Goal: Check status: Check status

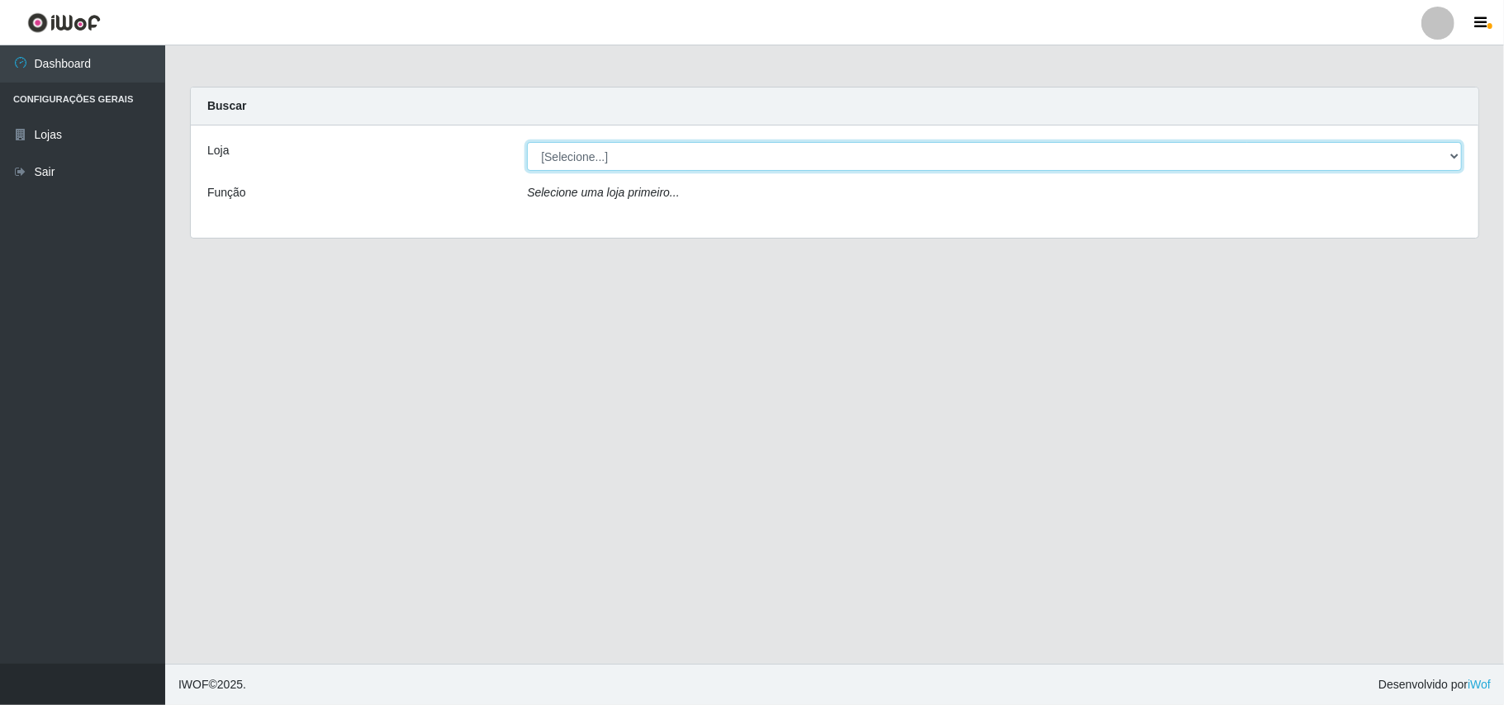
click at [1439, 154] on select "[Selecione...] Bemais Supermercados - B11 Manaíra" at bounding box center [994, 156] width 935 height 29
select select "409"
click at [527, 142] on select "[Selecione...] Bemais Supermercados - B11 Manaíra" at bounding box center [994, 156] width 935 height 29
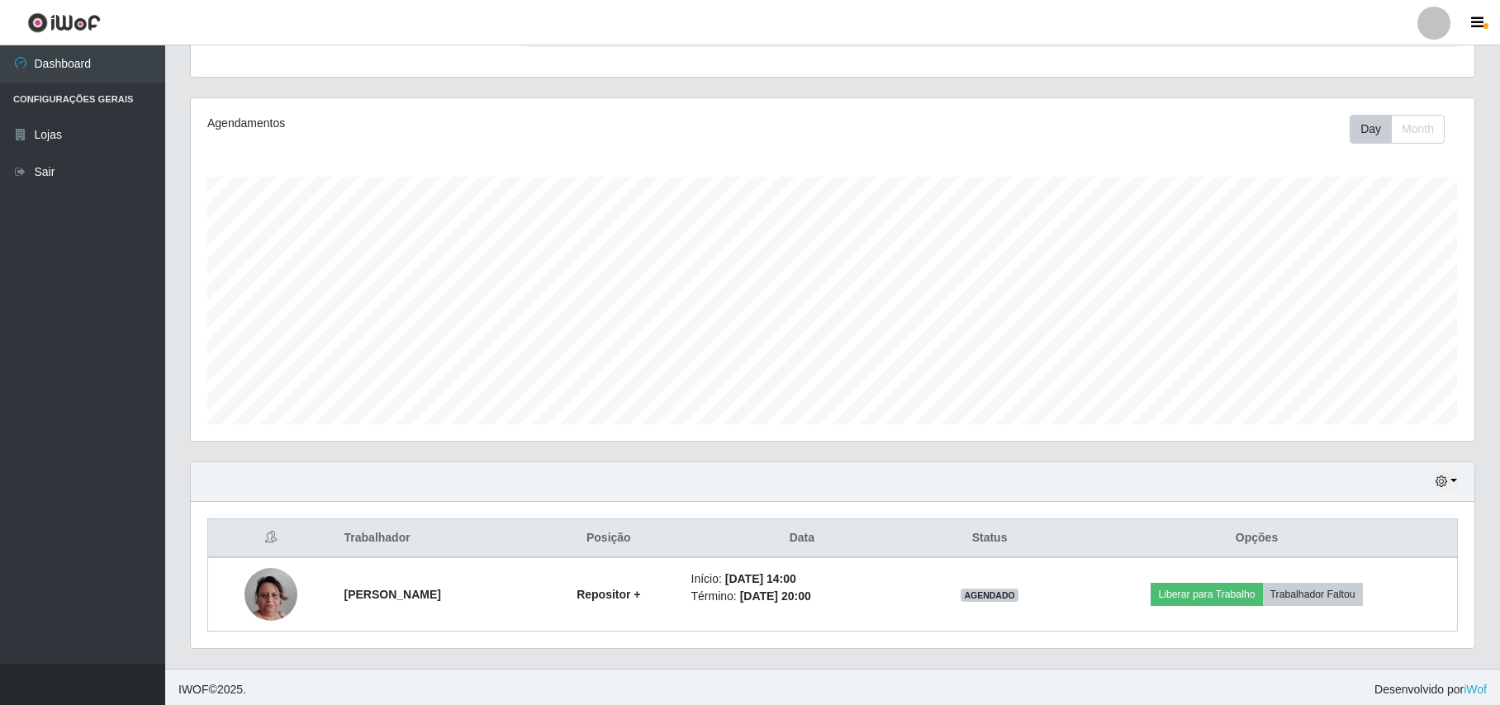
scroll to position [173, 0]
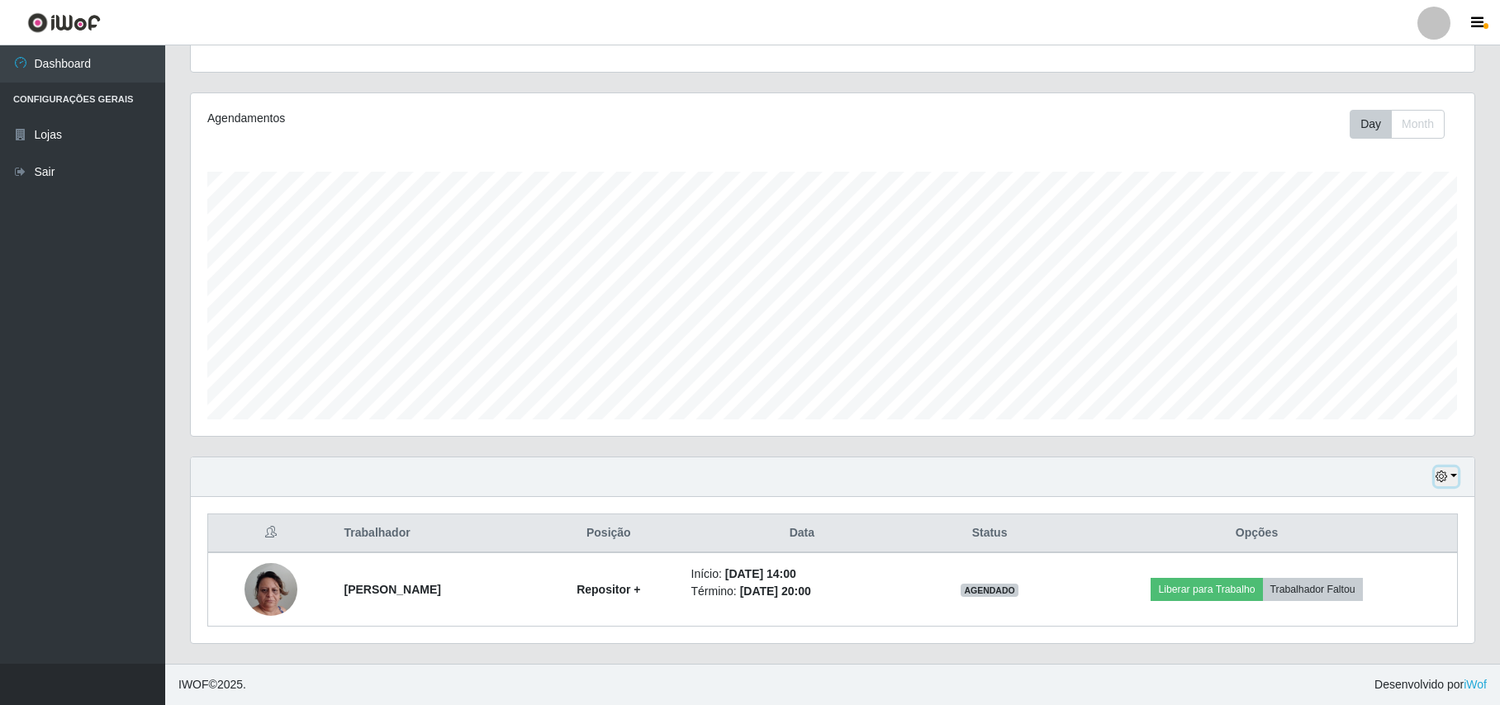
click at [1451, 471] on button "button" at bounding box center [1445, 476] width 23 height 19
click at [1352, 377] on button "3 dias" at bounding box center [1392, 379] width 130 height 35
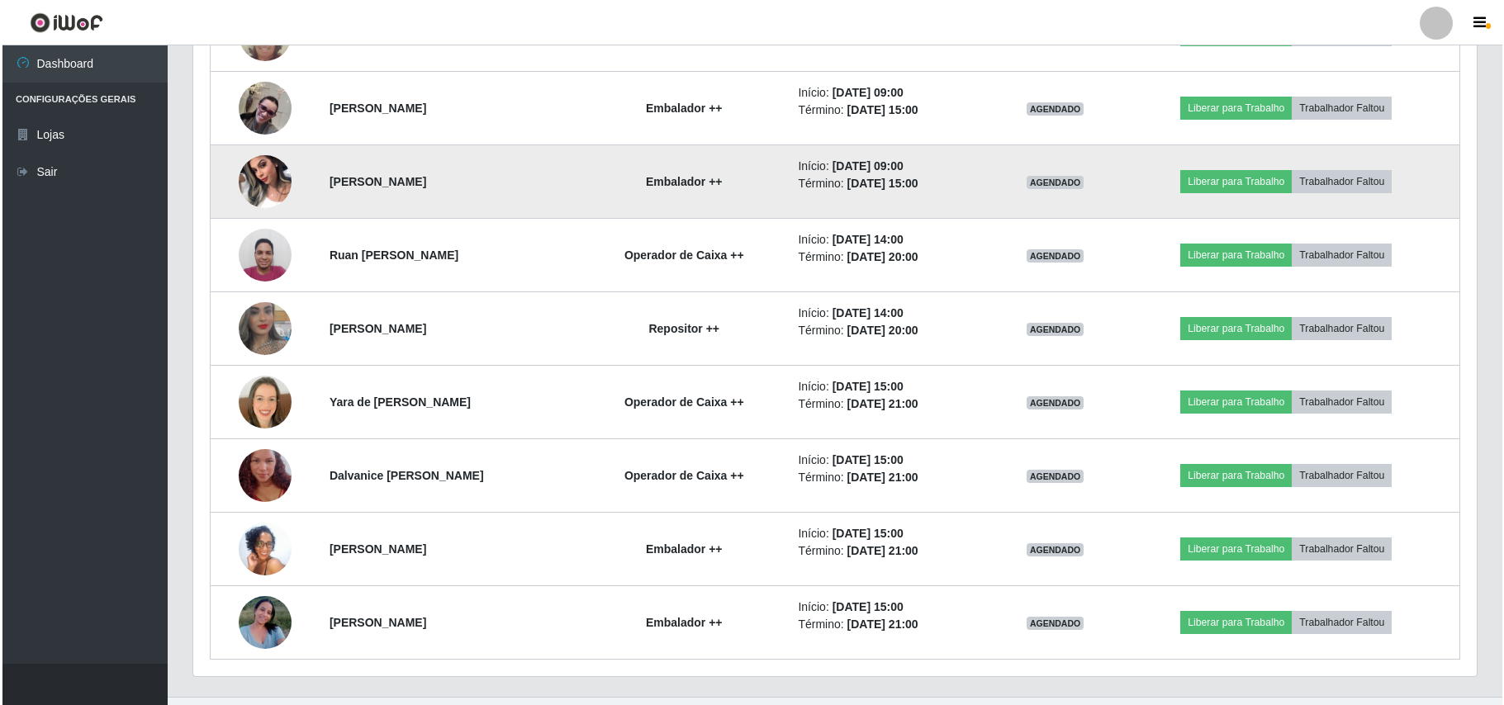
scroll to position [985, 0]
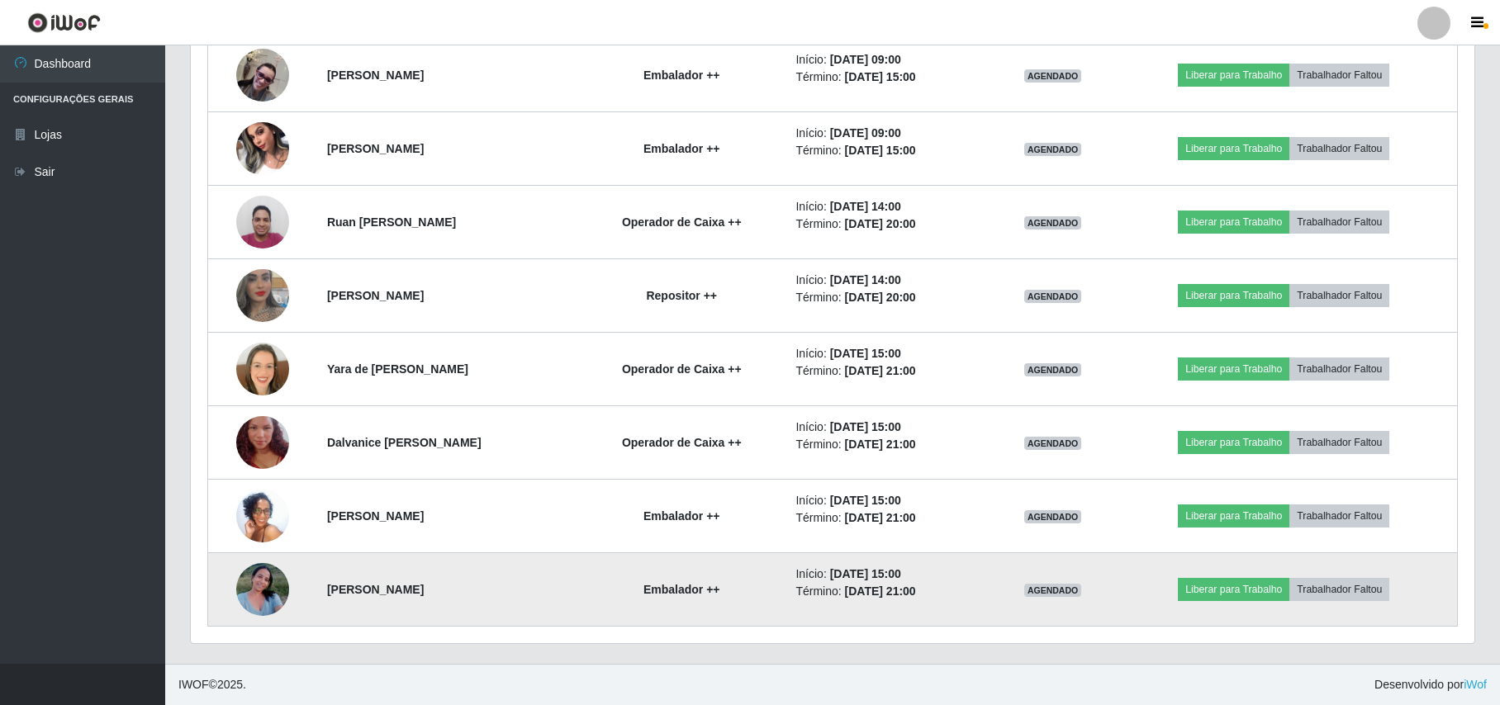
click at [246, 589] on img at bounding box center [262, 589] width 53 height 70
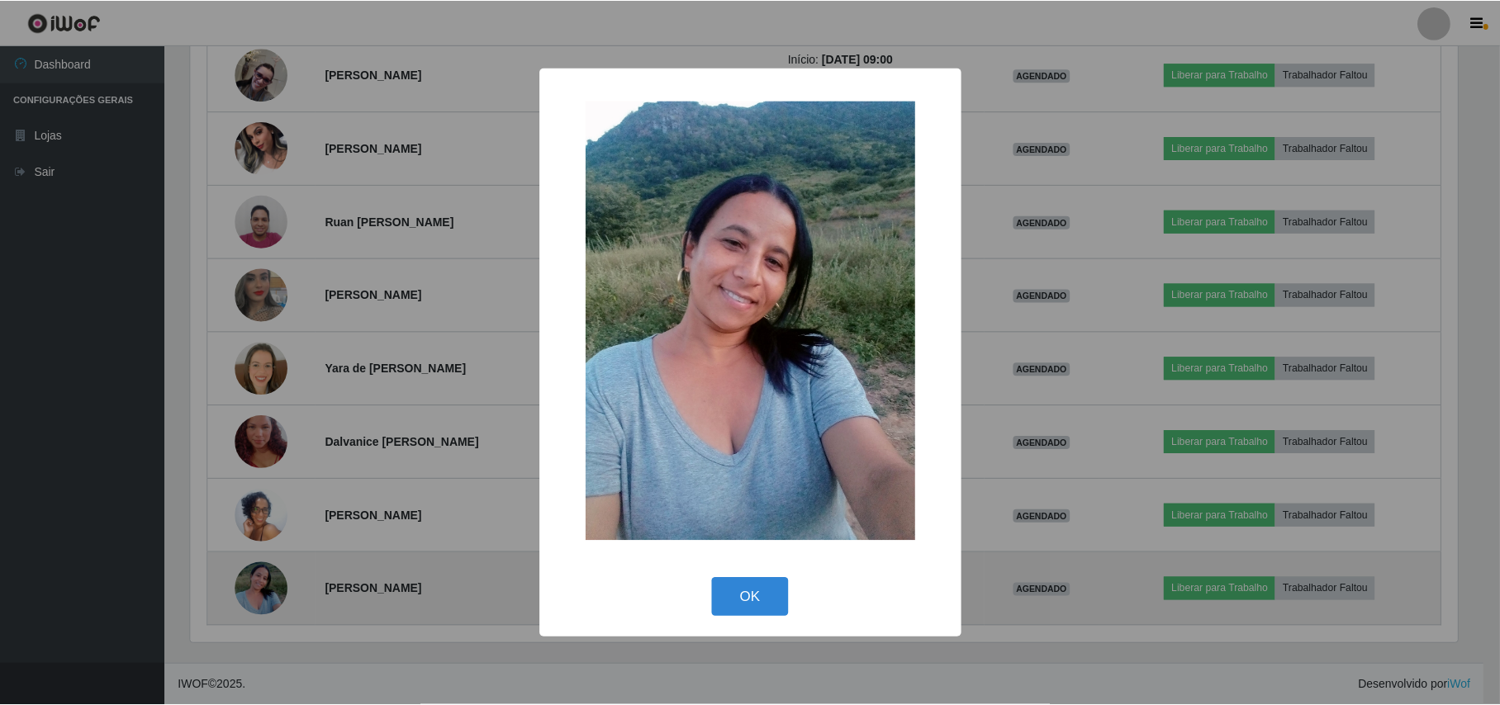
scroll to position [344, 1270]
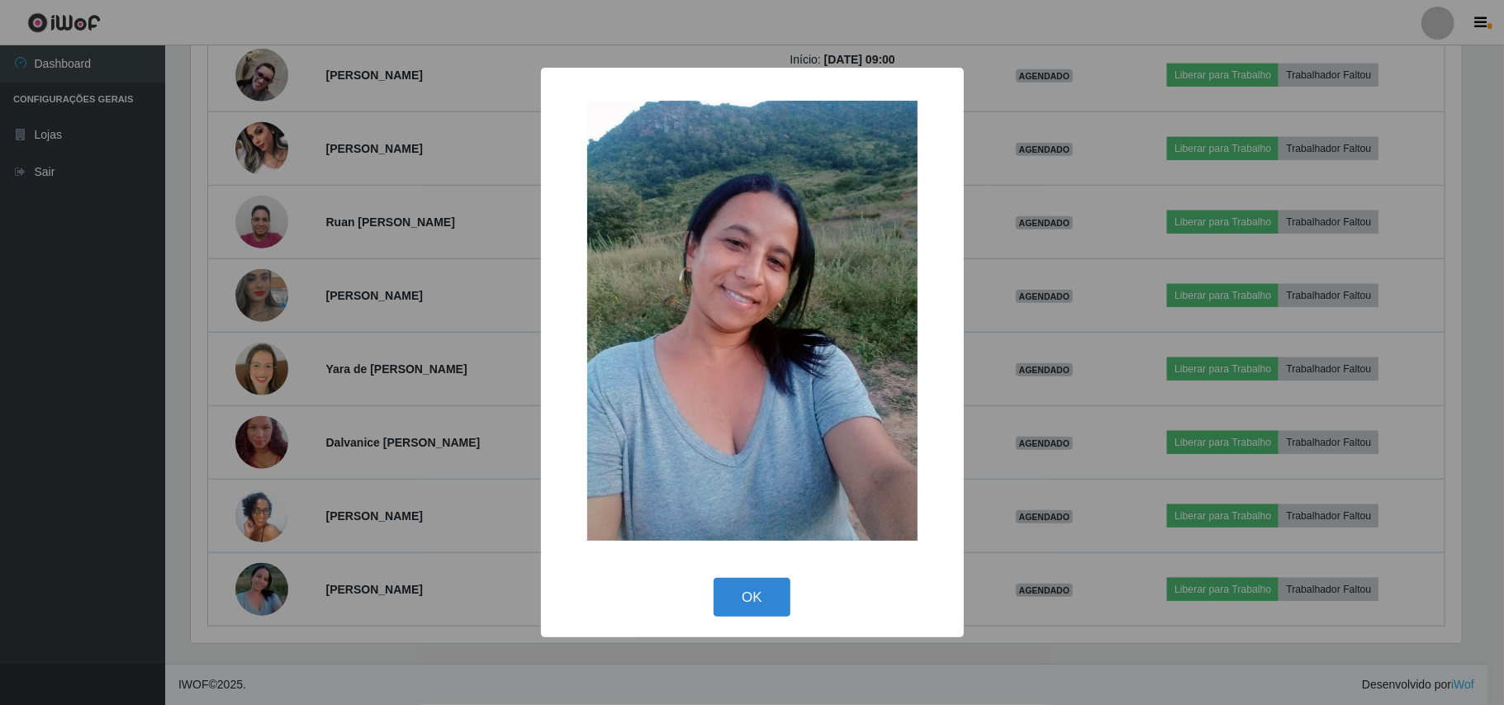
click at [64, 552] on div "× OK Cancel" at bounding box center [752, 352] width 1504 height 705
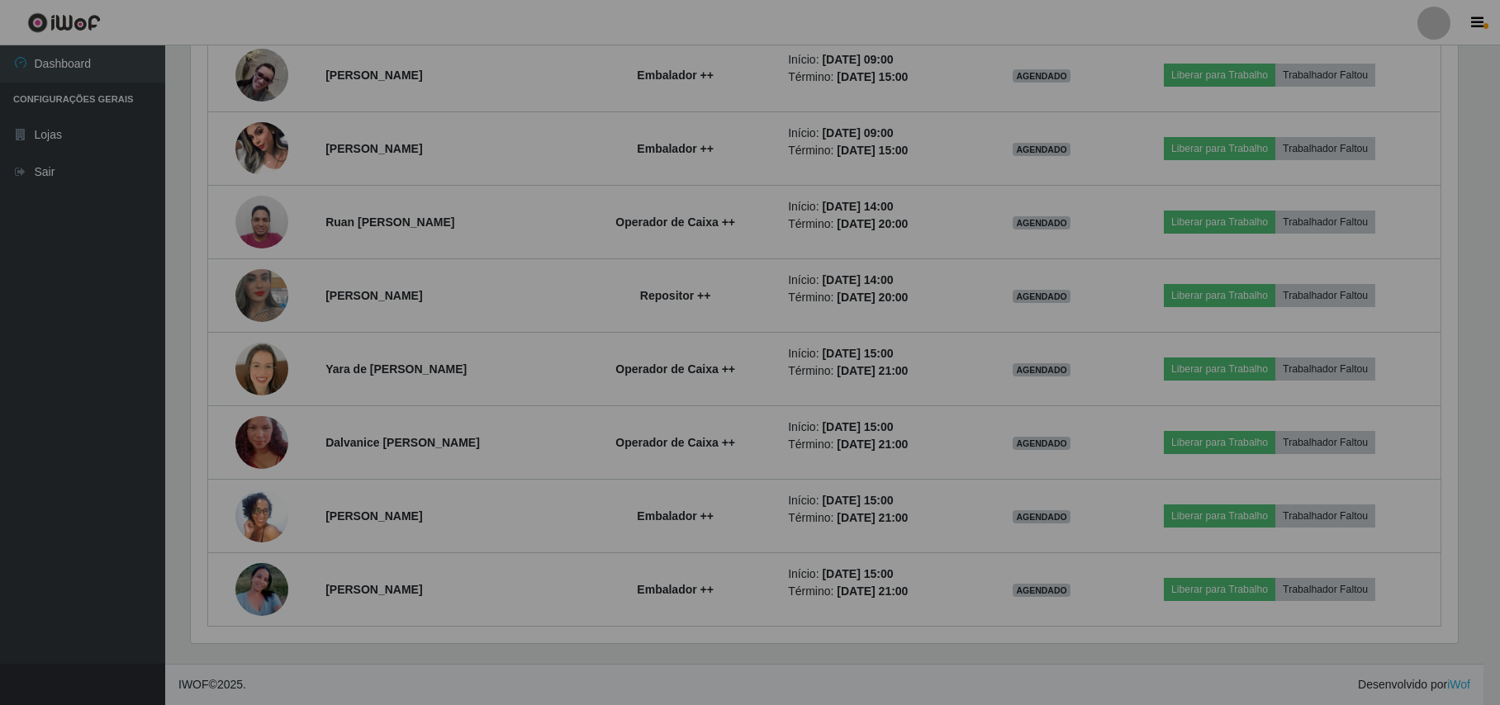
scroll to position [344, 1282]
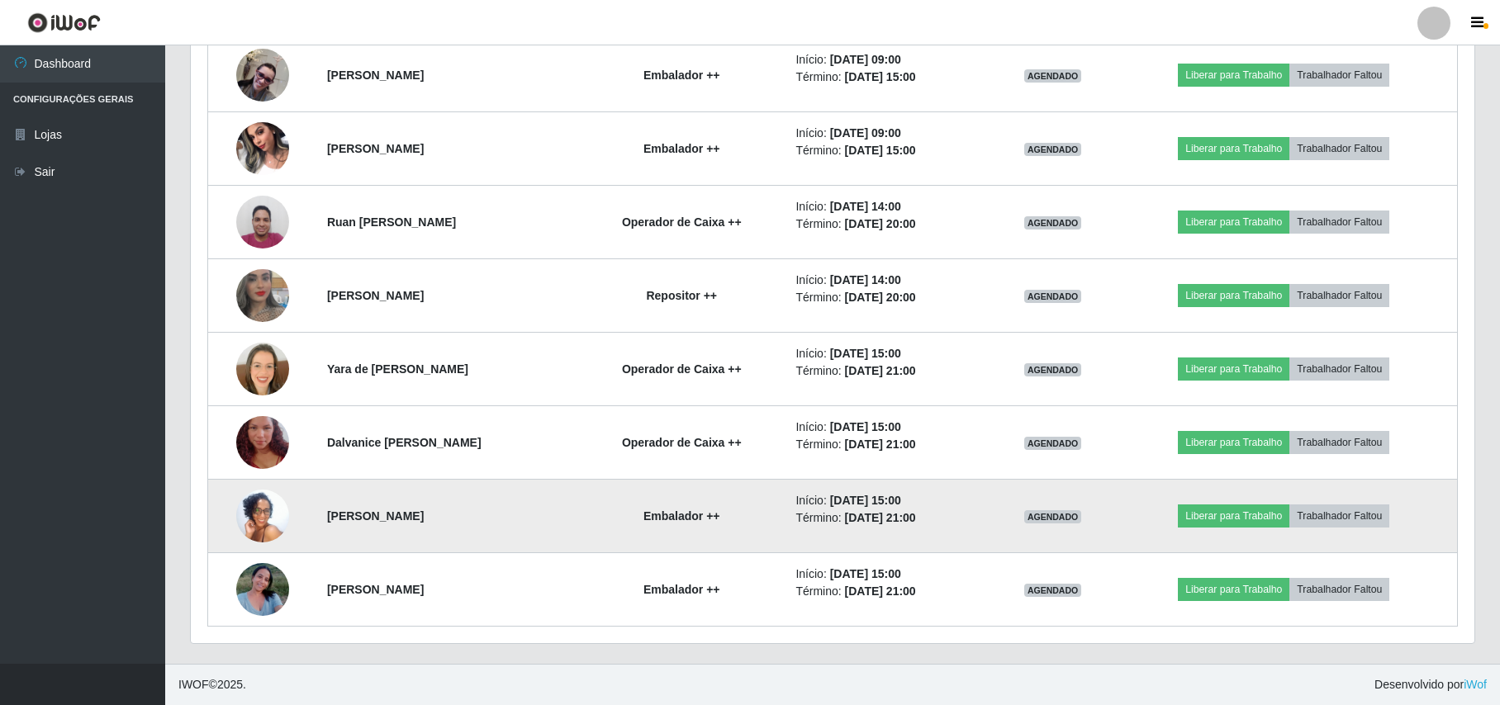
click at [269, 516] on img at bounding box center [262, 515] width 53 height 117
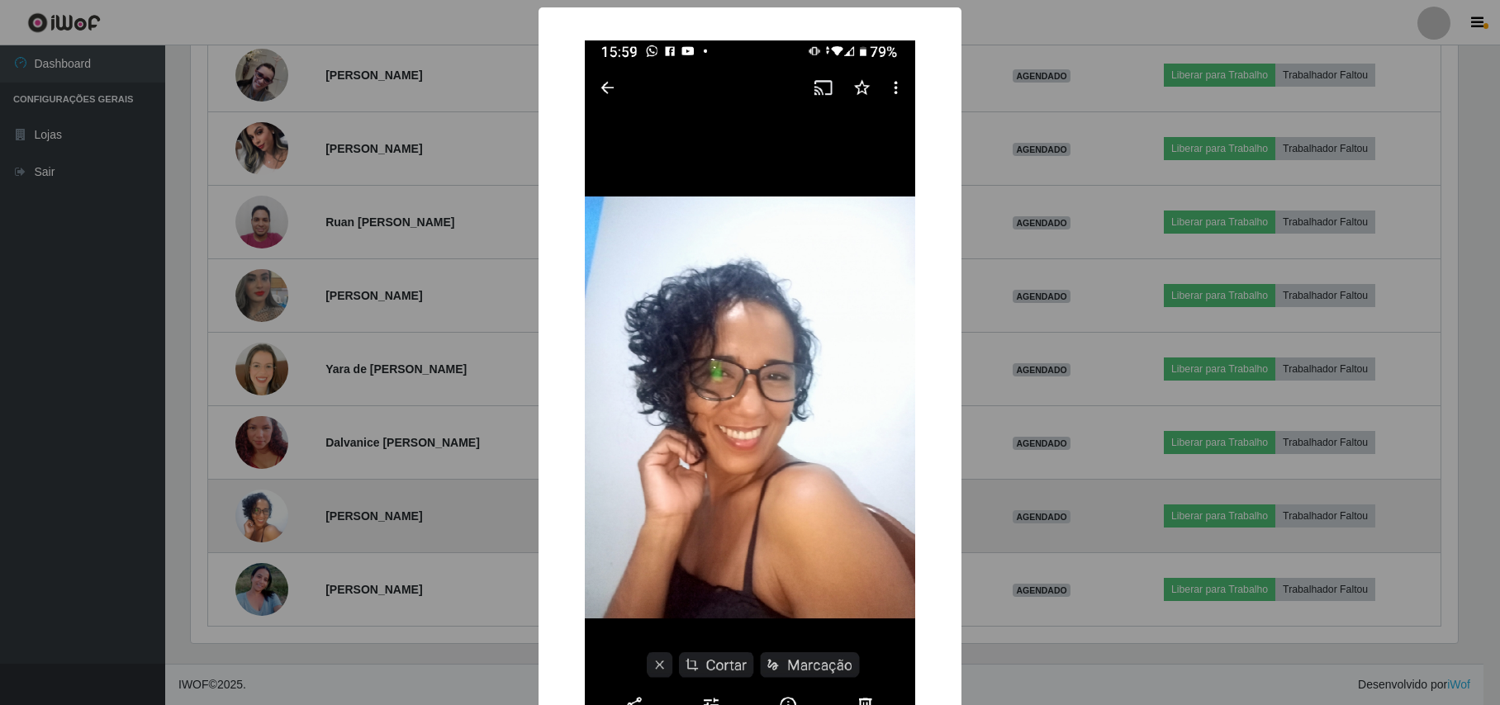
scroll to position [344, 1270]
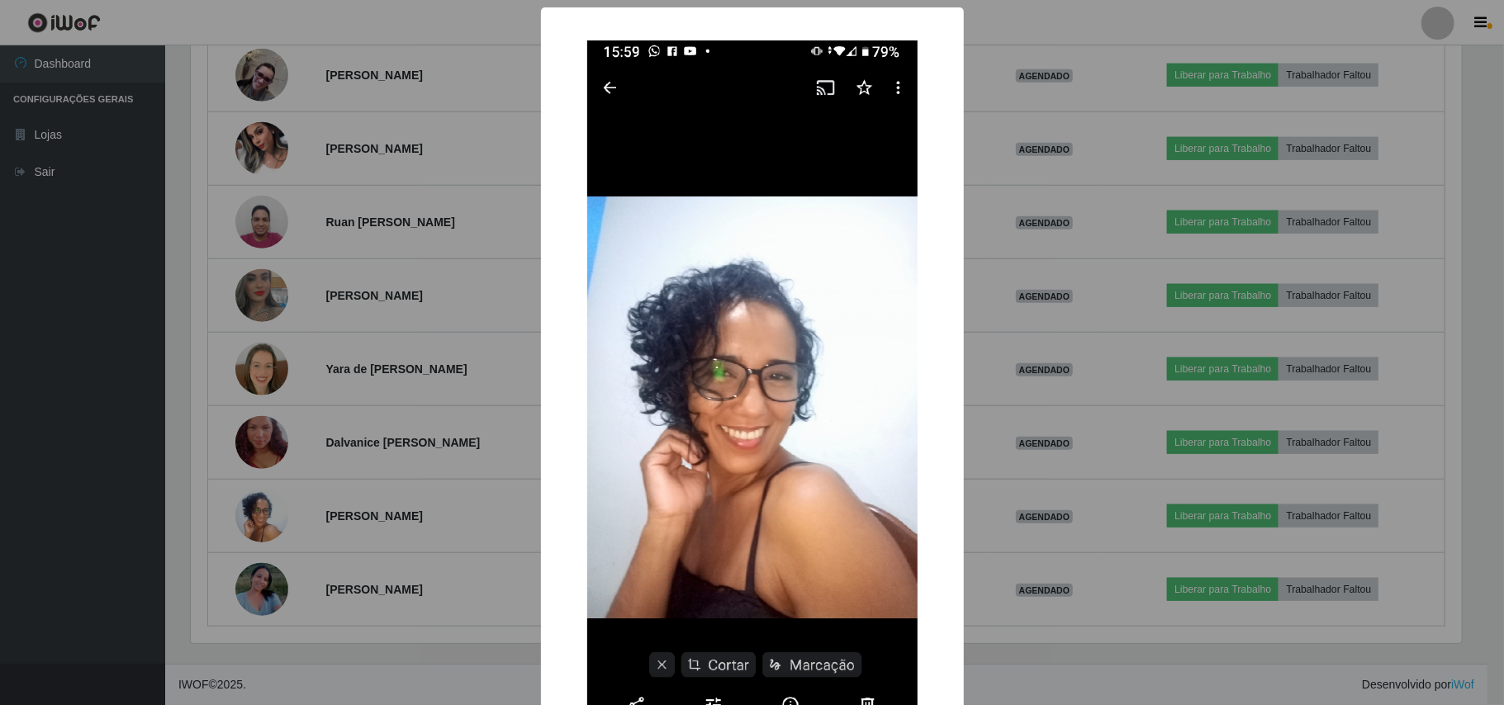
click at [40, 471] on div "× OK Cancel" at bounding box center [752, 352] width 1504 height 705
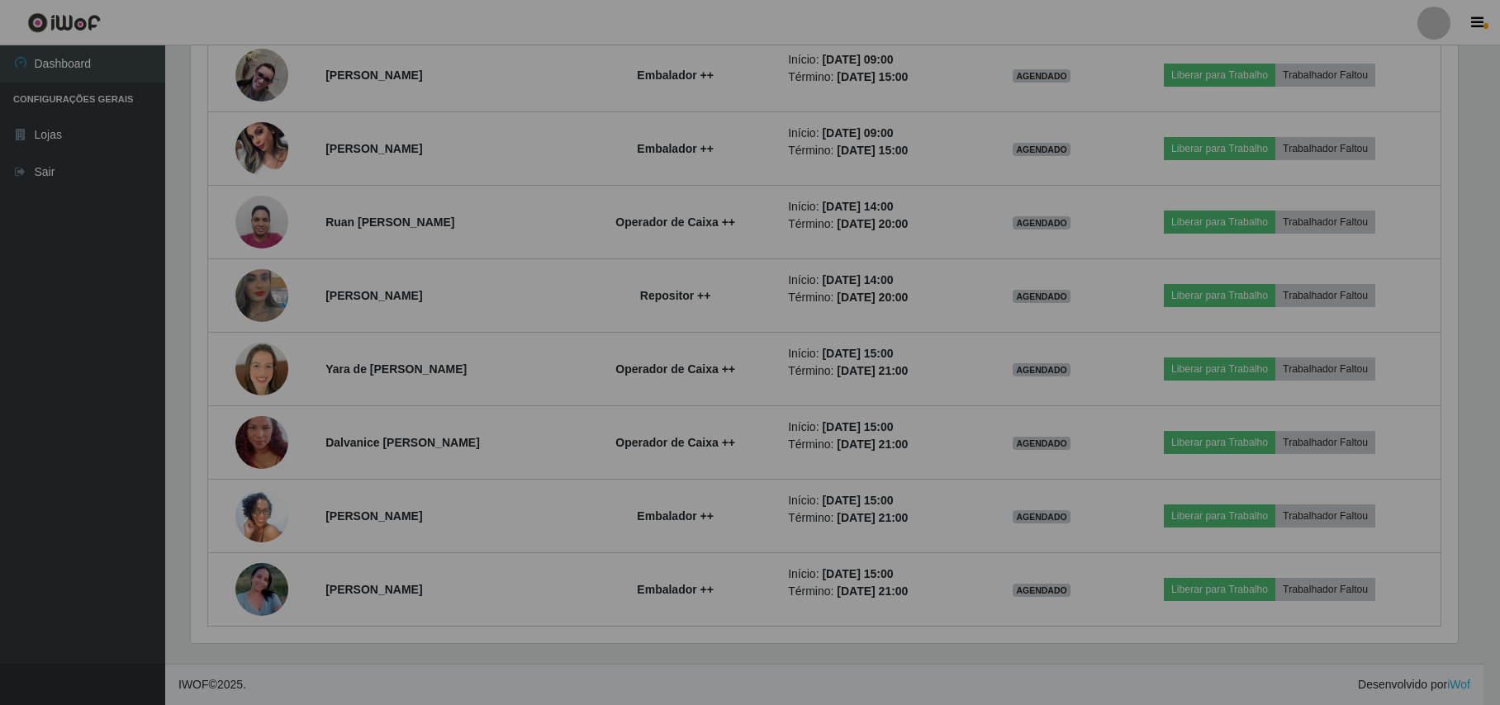
scroll to position [344, 1282]
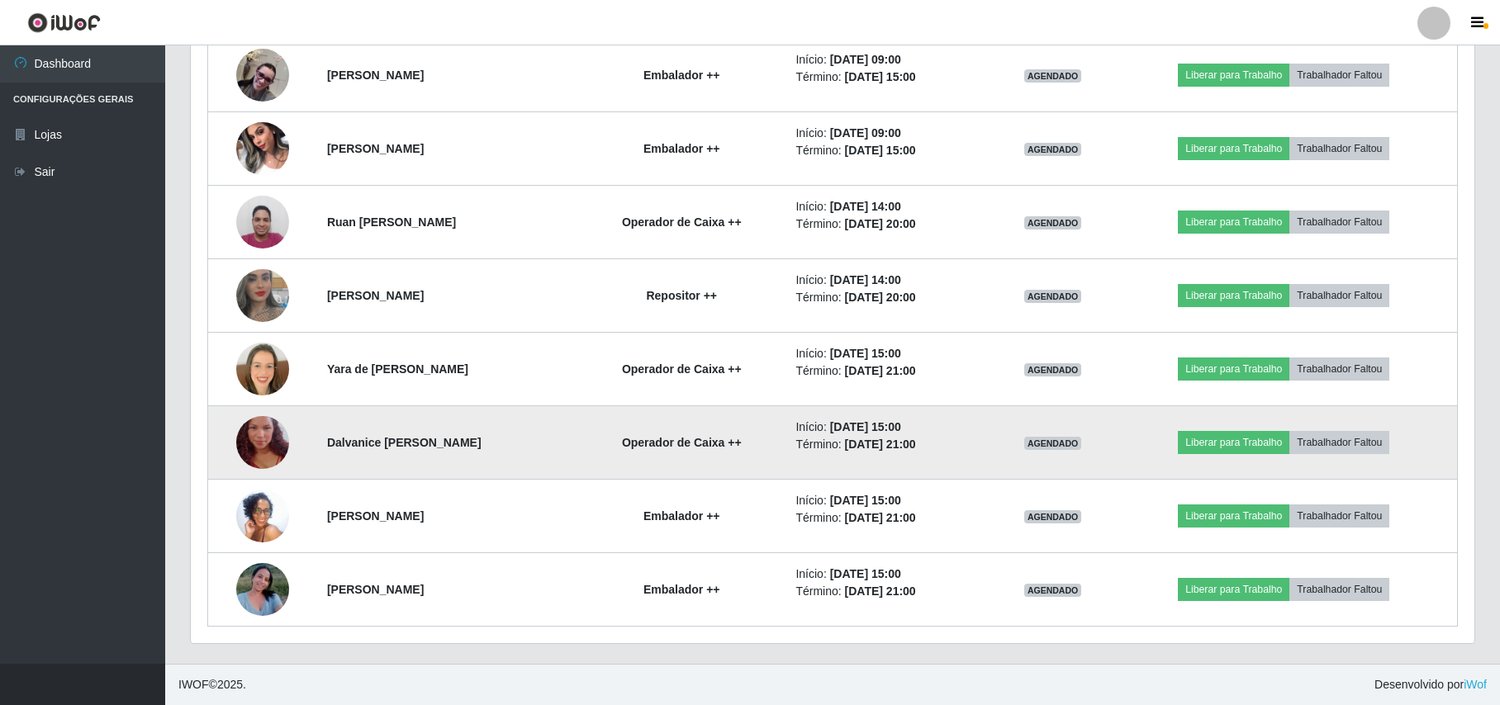
click at [238, 441] on img at bounding box center [262, 443] width 53 height 94
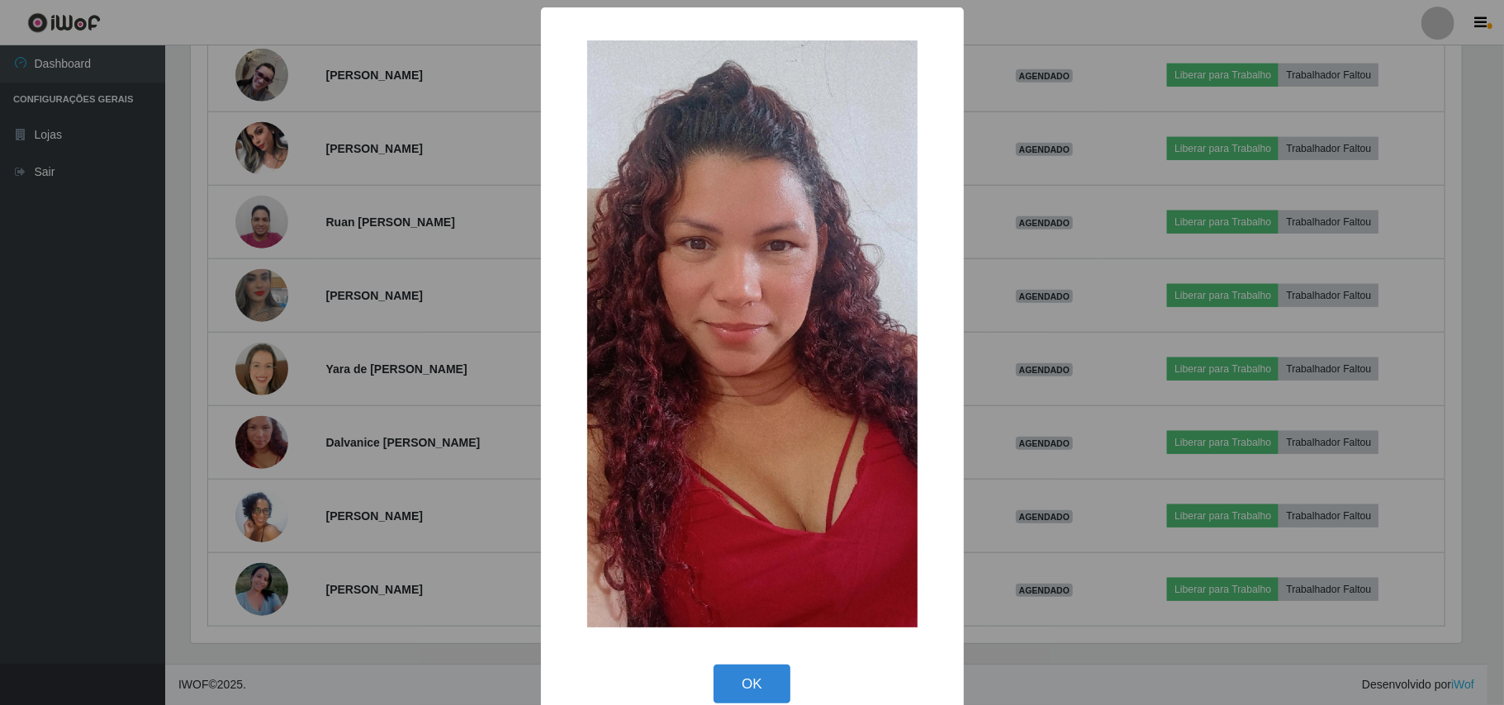
click at [78, 430] on div "× OK Cancel" at bounding box center [752, 352] width 1504 height 705
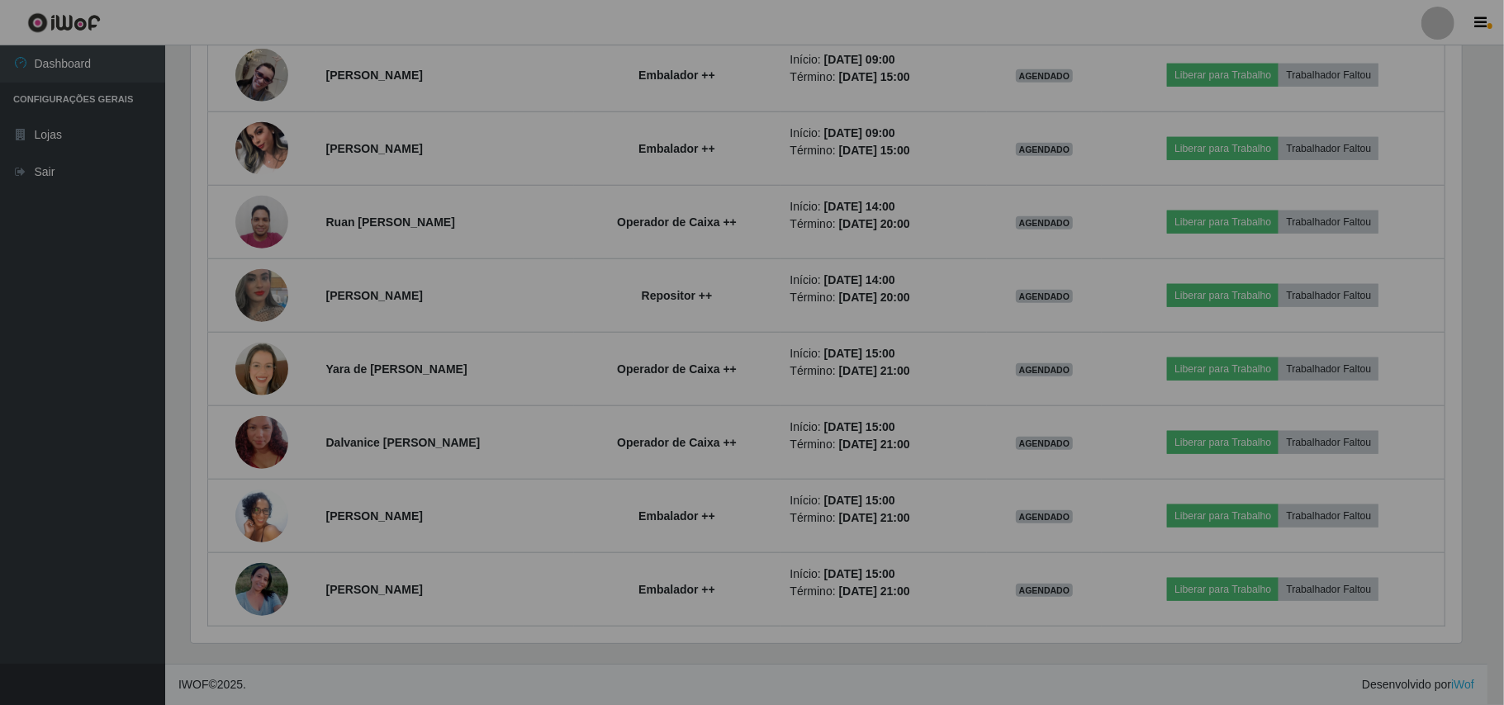
scroll to position [344, 1282]
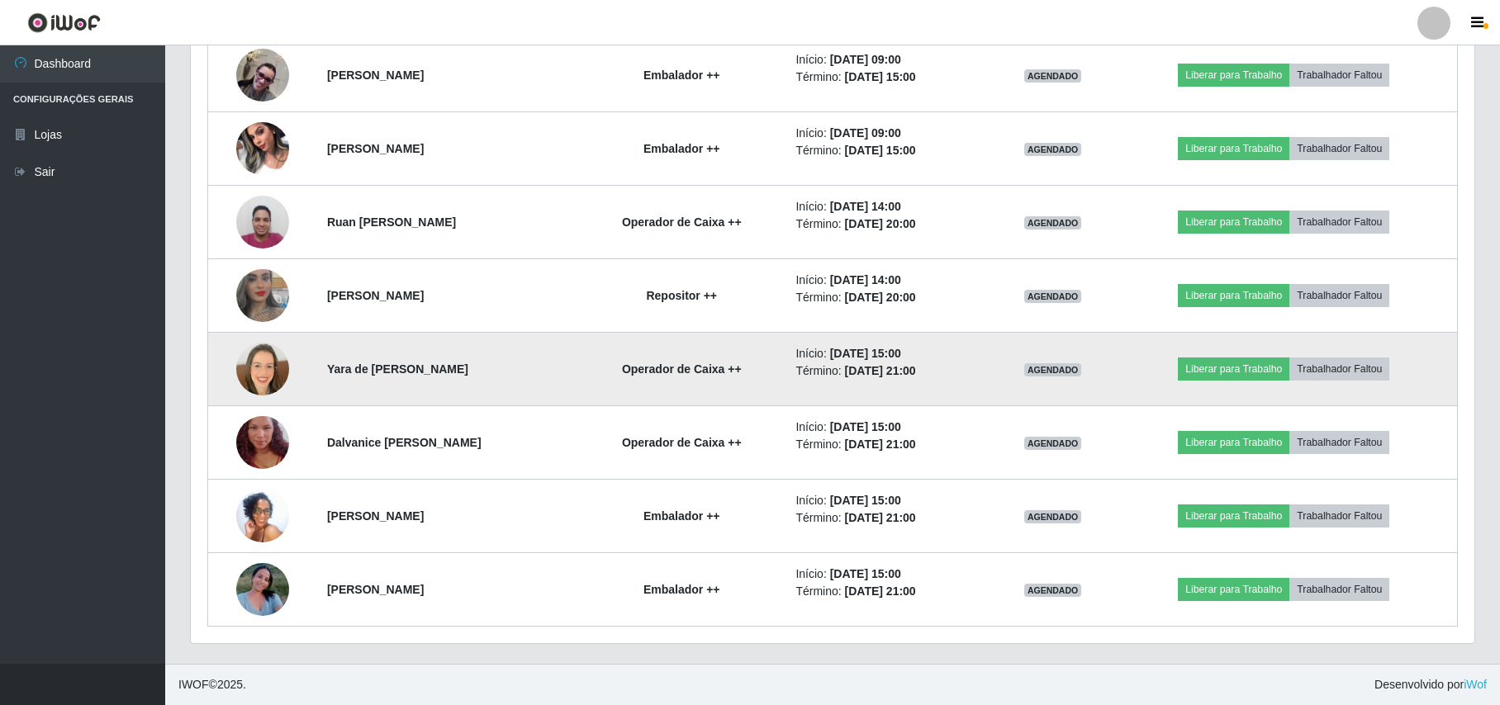
click at [264, 382] on img at bounding box center [262, 369] width 53 height 53
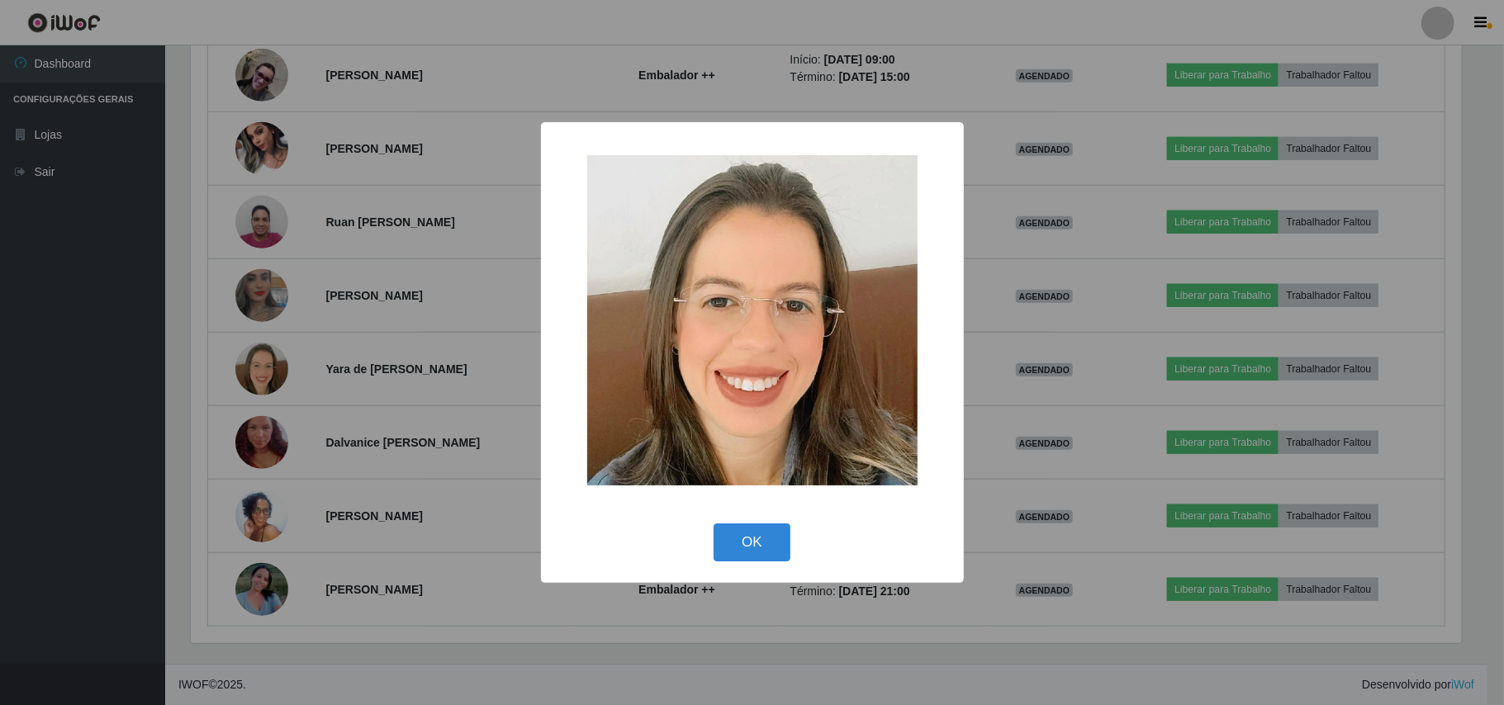
click at [140, 394] on div "× OK Cancel" at bounding box center [752, 352] width 1504 height 705
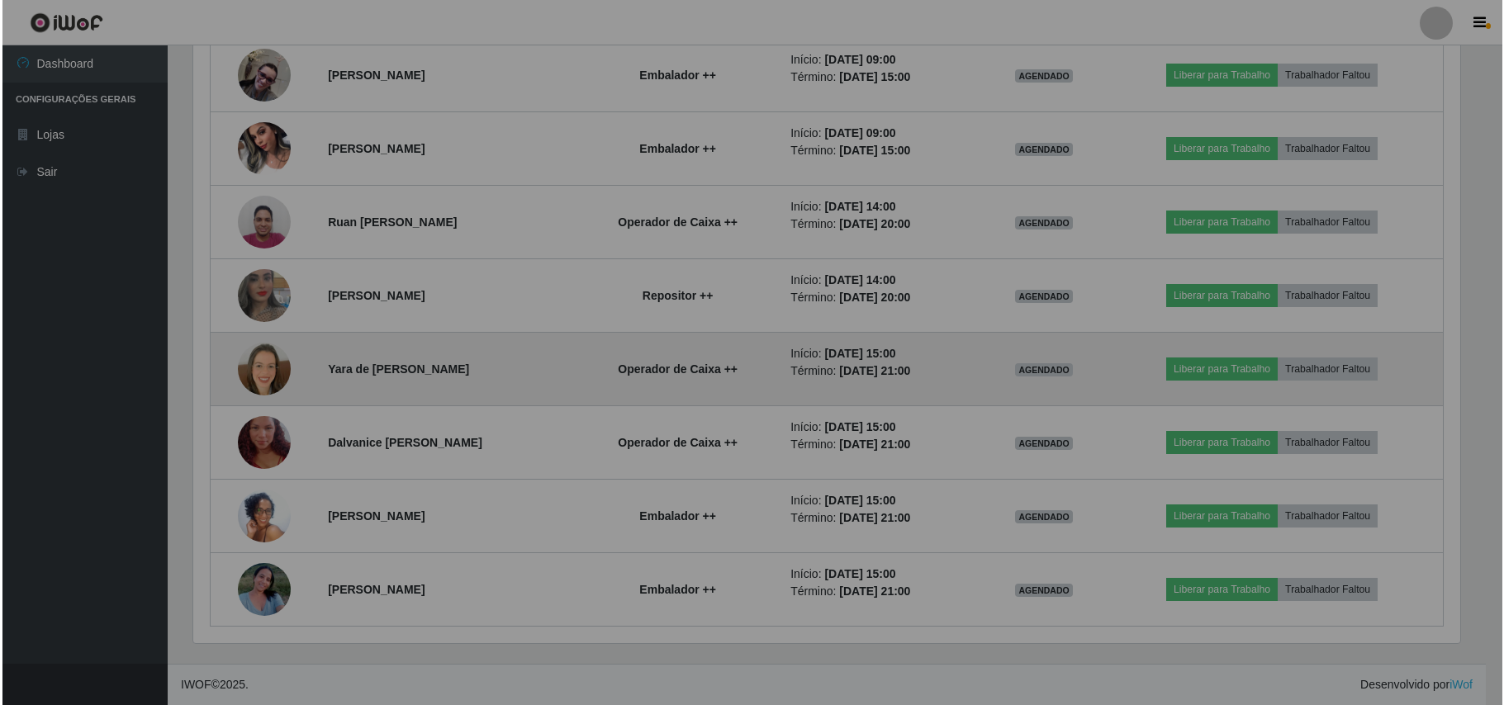
scroll to position [344, 1282]
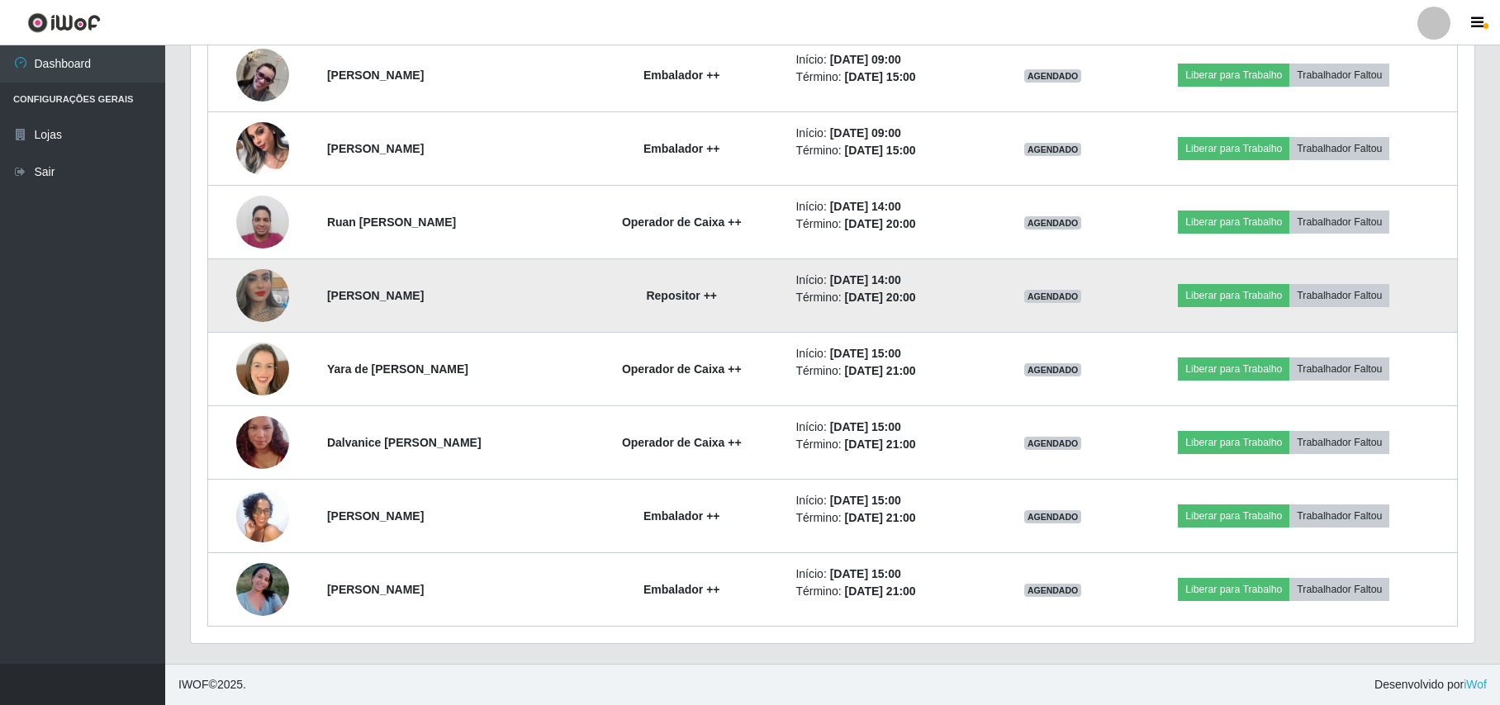
click at [254, 310] on img at bounding box center [262, 296] width 53 height 94
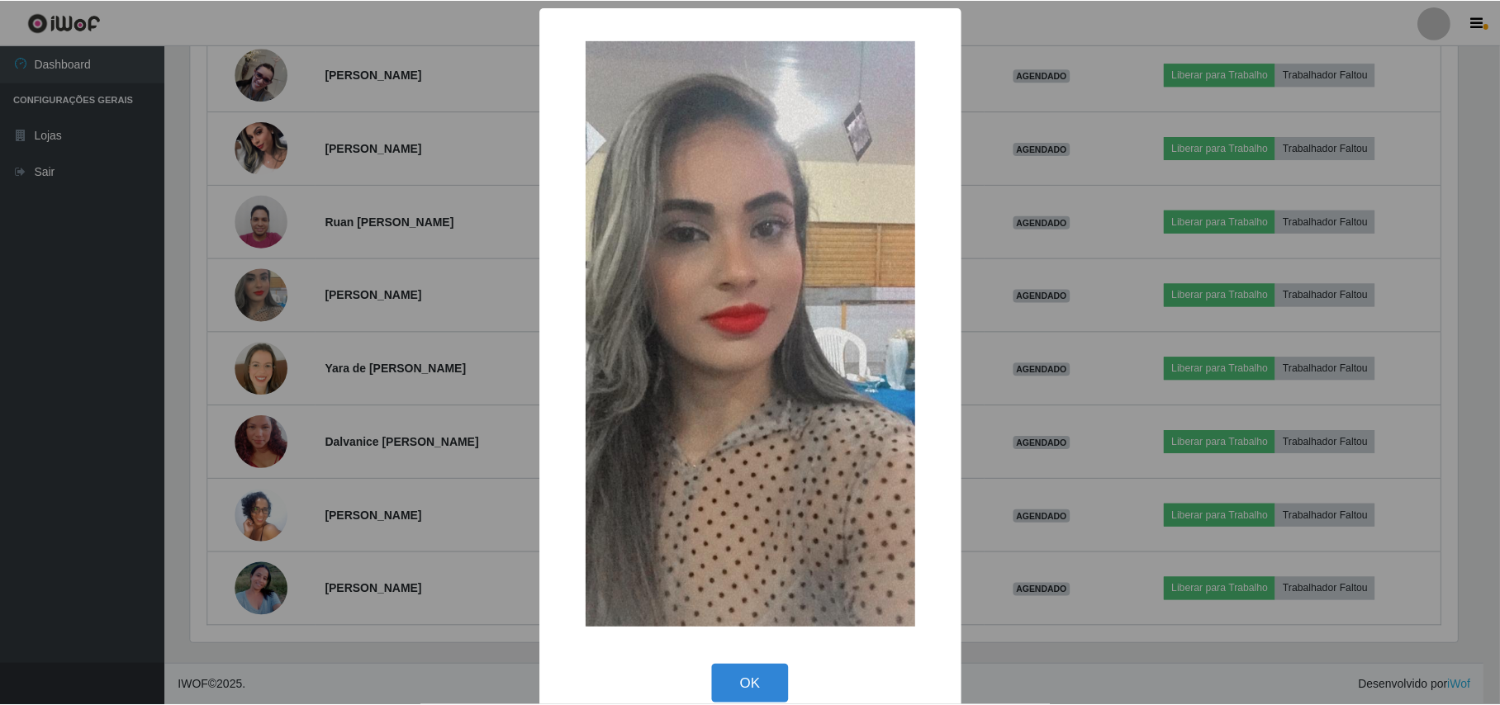
scroll to position [344, 1270]
click at [129, 348] on div "× OK Cancel" at bounding box center [752, 352] width 1504 height 705
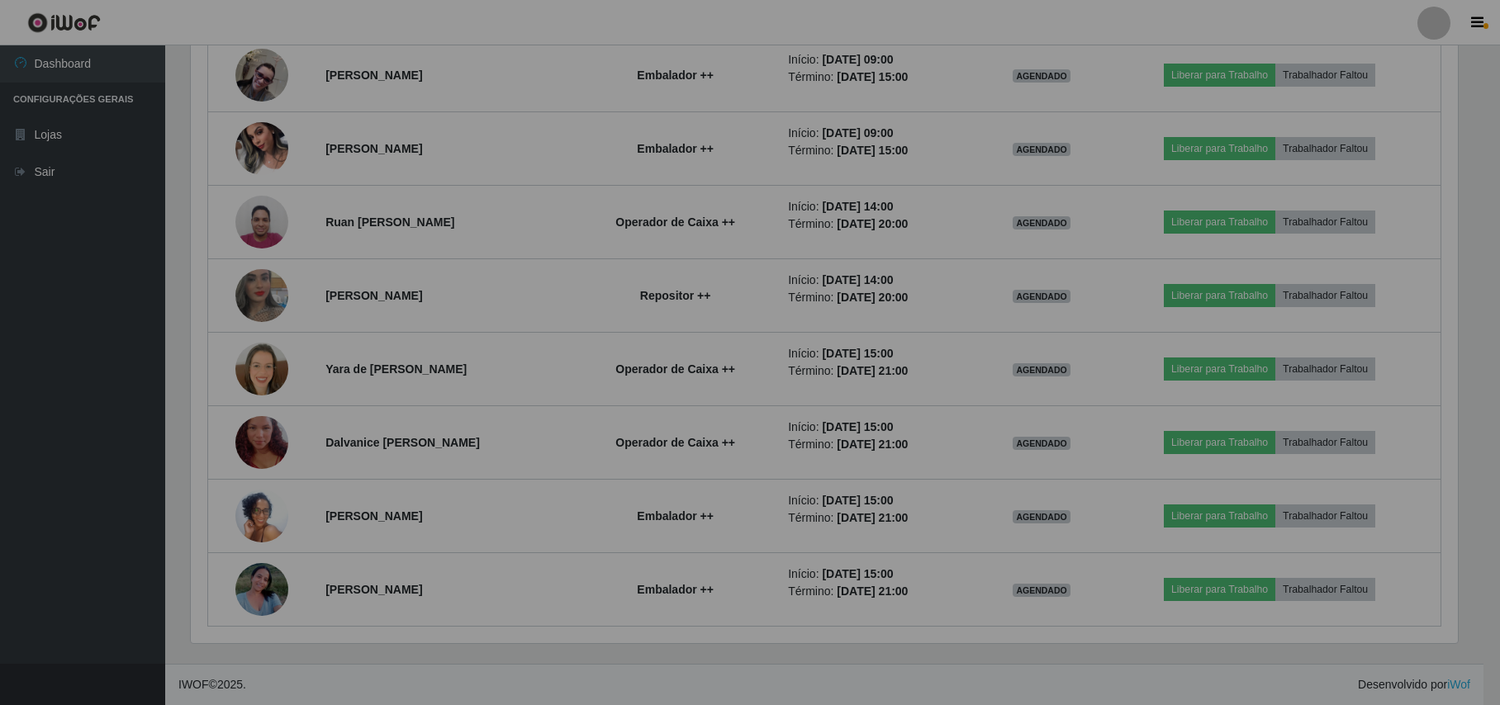
scroll to position [344, 1282]
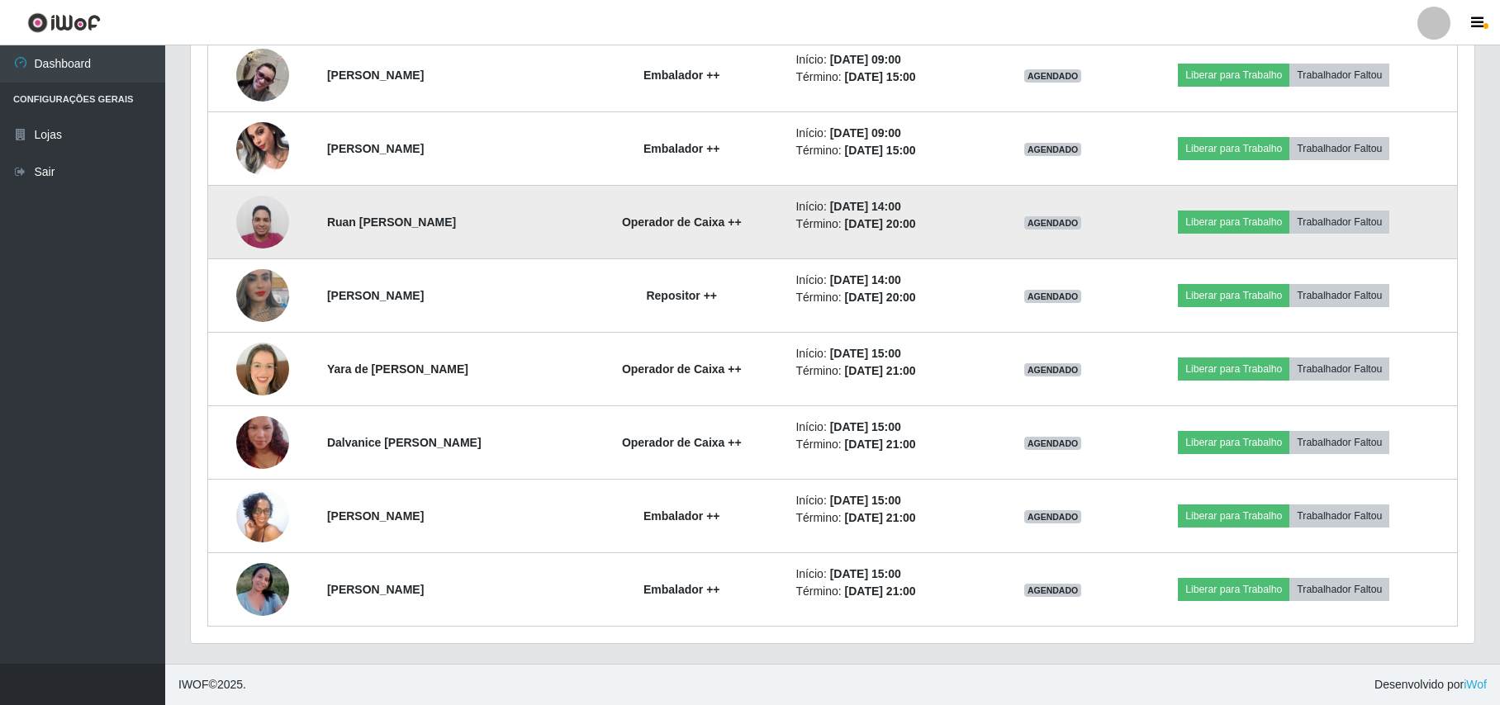
click at [246, 220] on img at bounding box center [262, 222] width 53 height 70
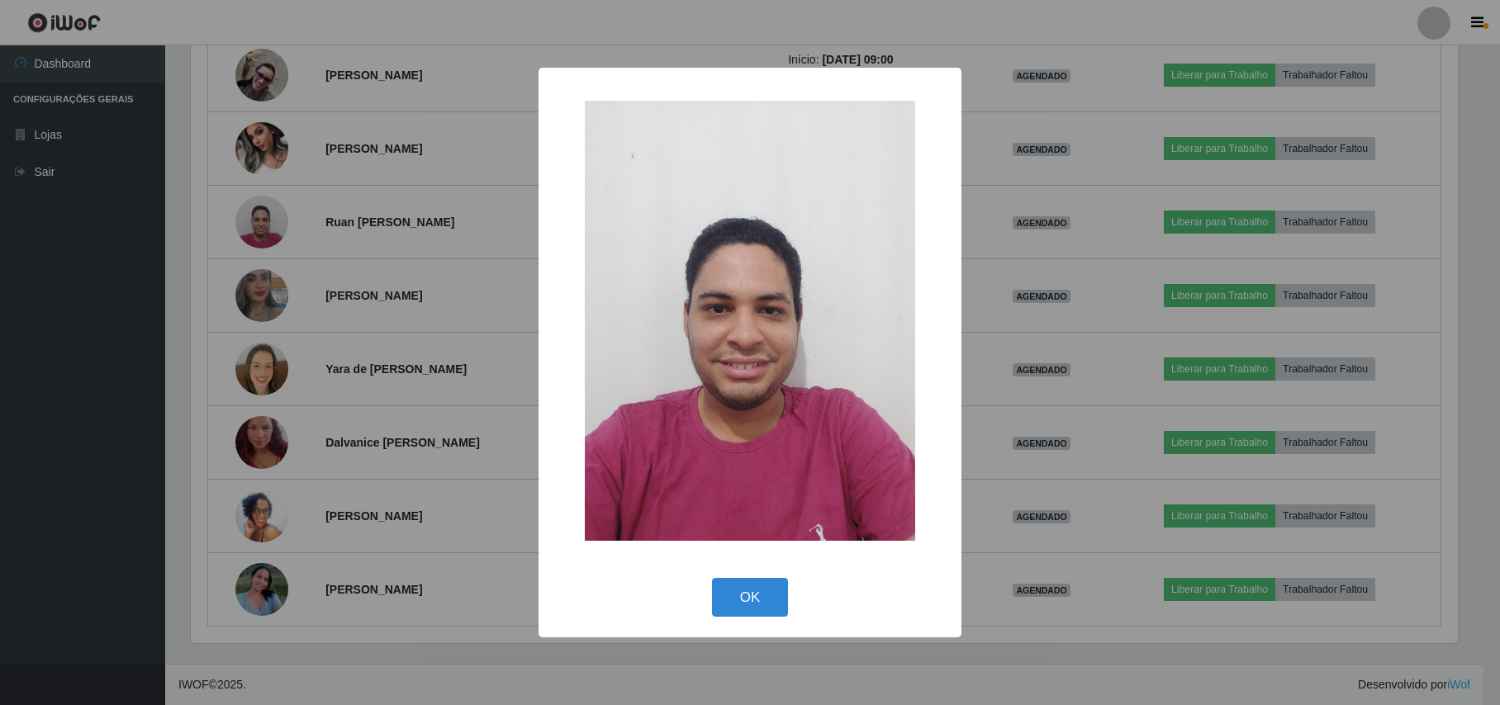
scroll to position [344, 1270]
click at [130, 301] on div "× OK Cancel" at bounding box center [752, 352] width 1504 height 705
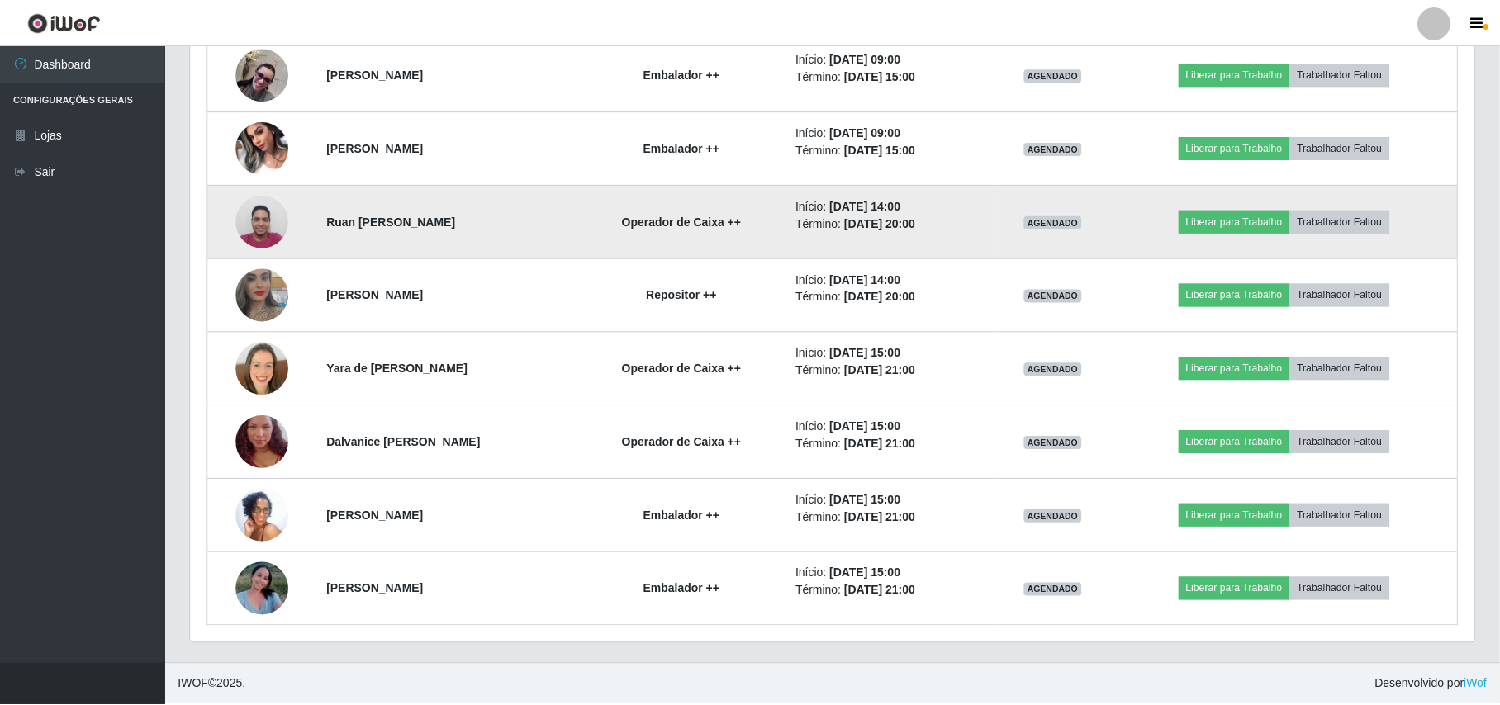
scroll to position [0, 0]
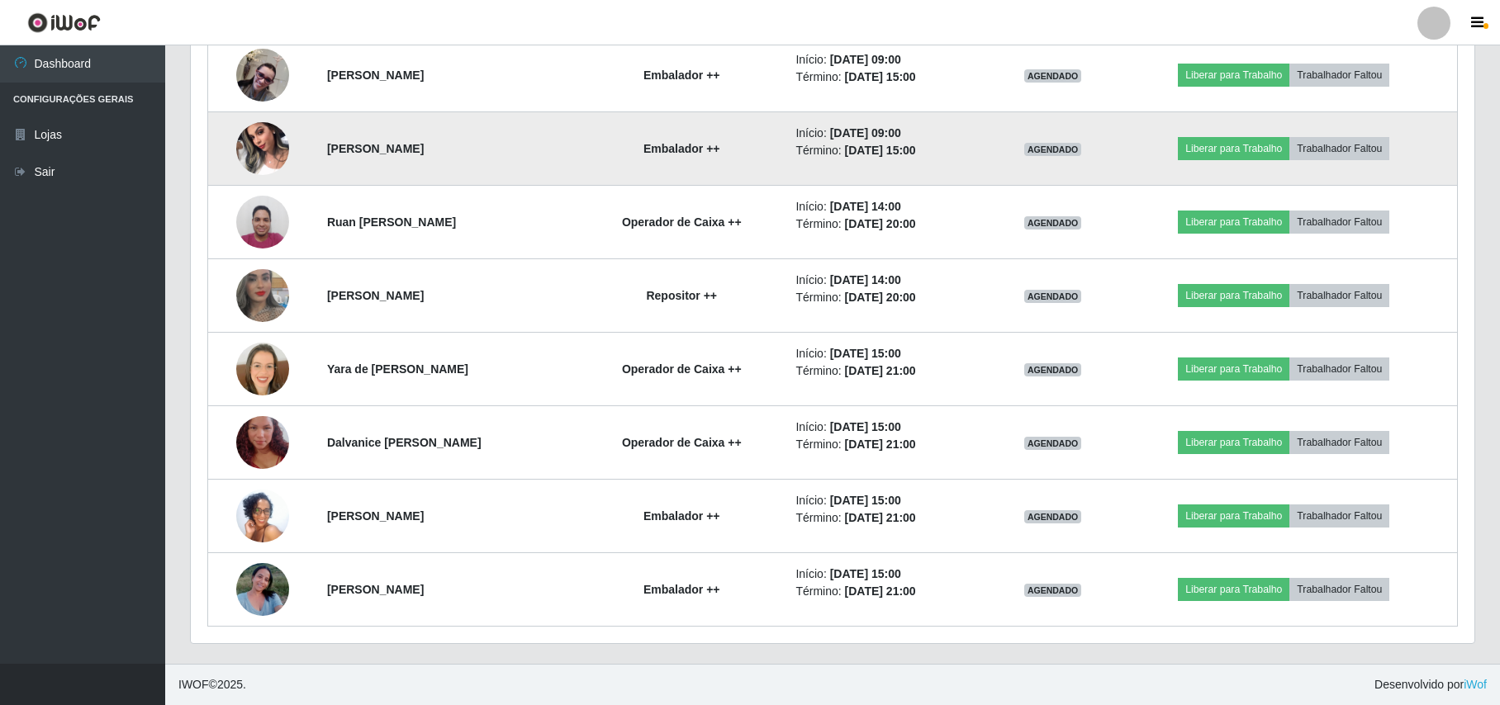
click at [273, 150] on img at bounding box center [262, 148] width 53 height 70
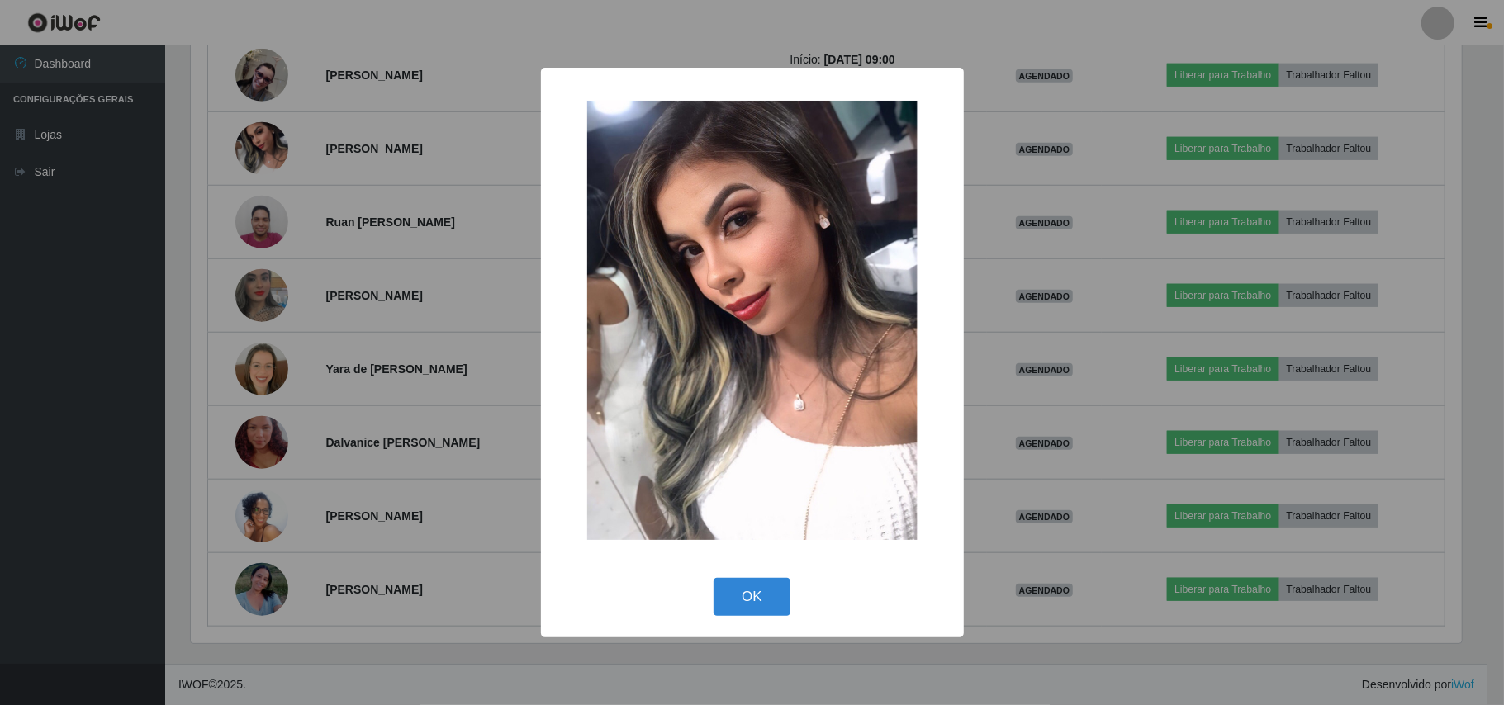
click at [179, 266] on div "× OK Cancel" at bounding box center [752, 352] width 1504 height 705
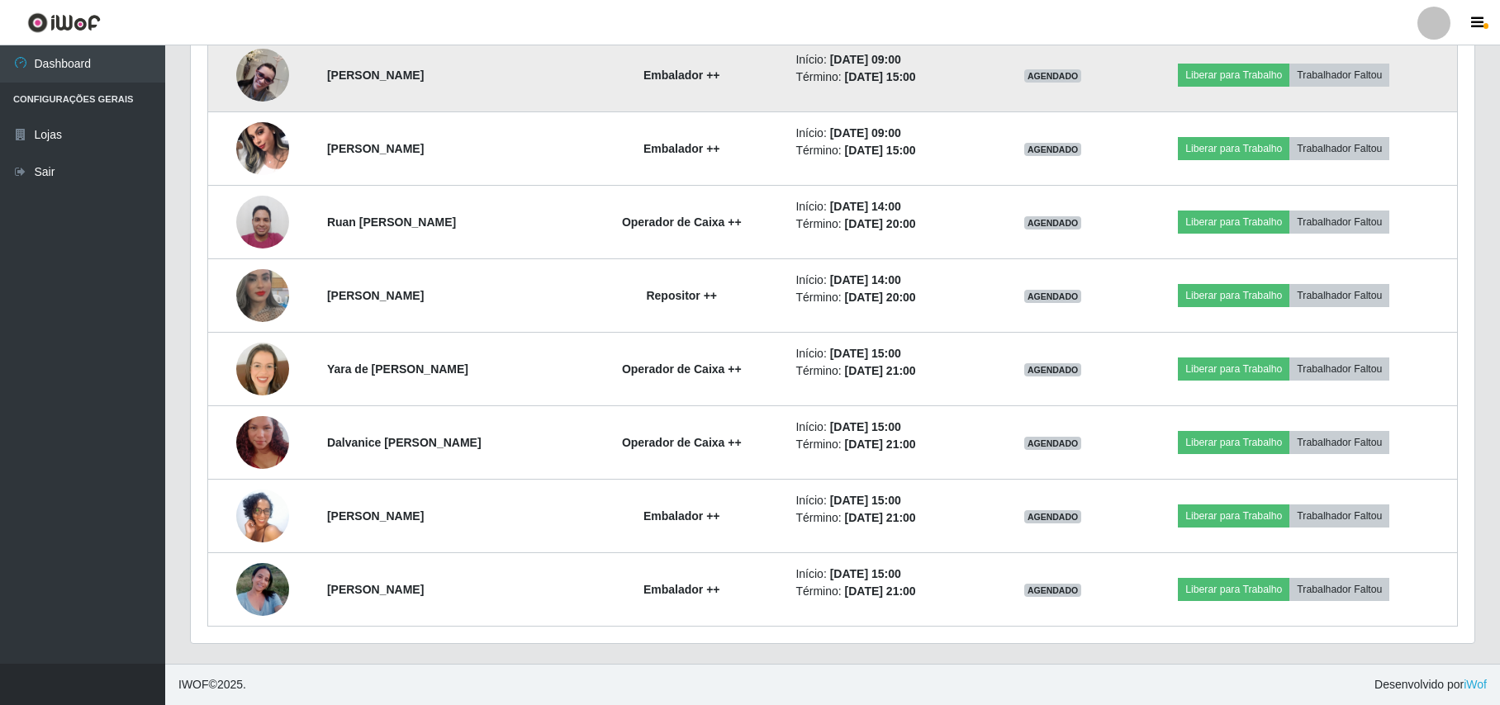
click at [263, 73] on img at bounding box center [262, 75] width 53 height 53
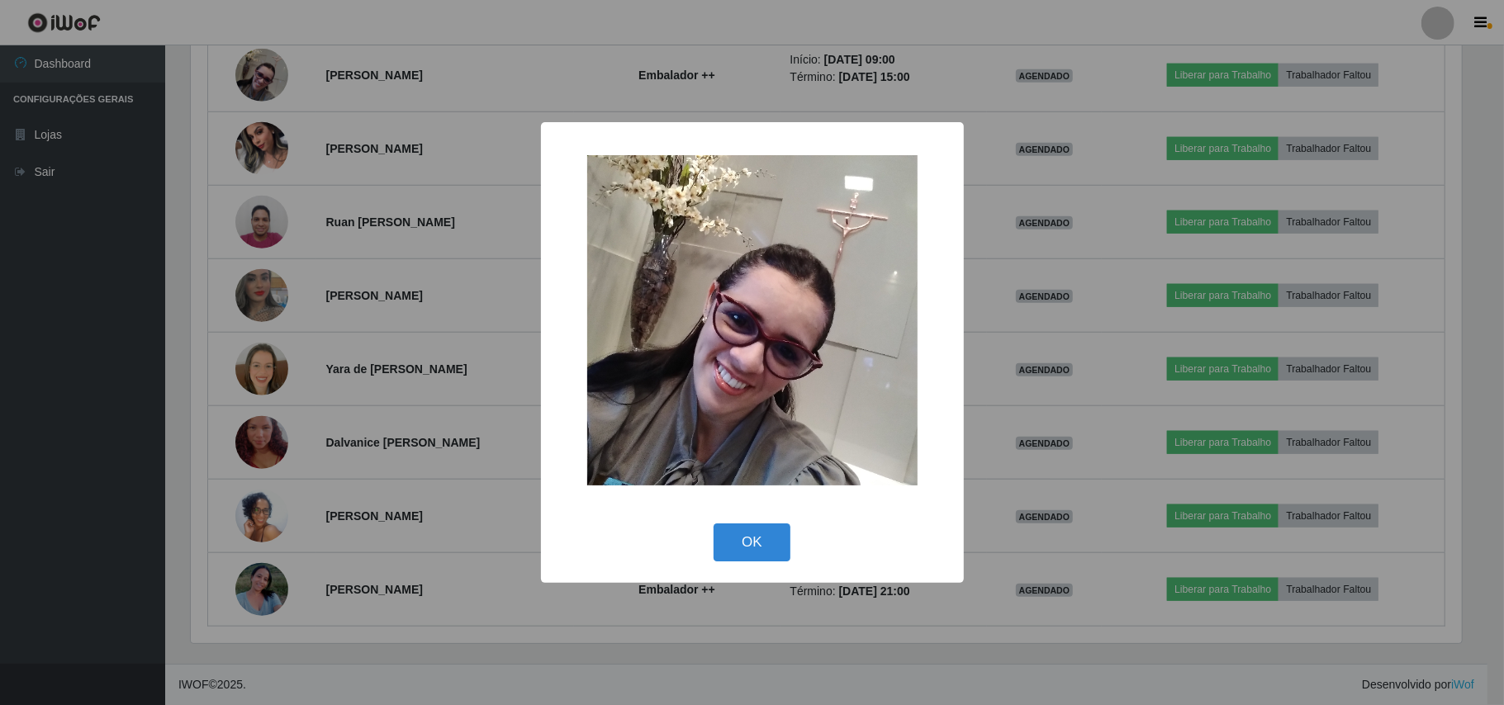
click at [135, 244] on div "× OK Cancel" at bounding box center [752, 352] width 1504 height 705
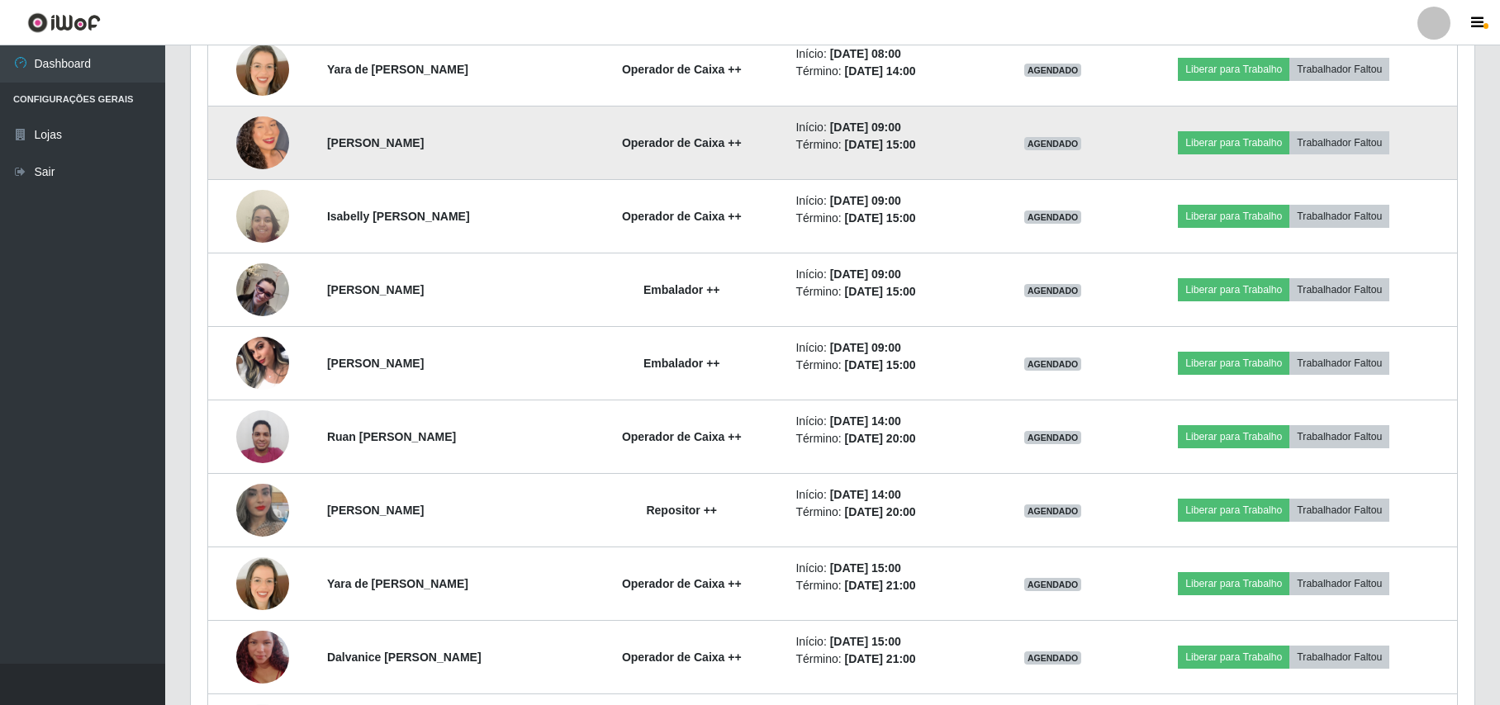
click at [239, 149] on img at bounding box center [262, 143] width 53 height 94
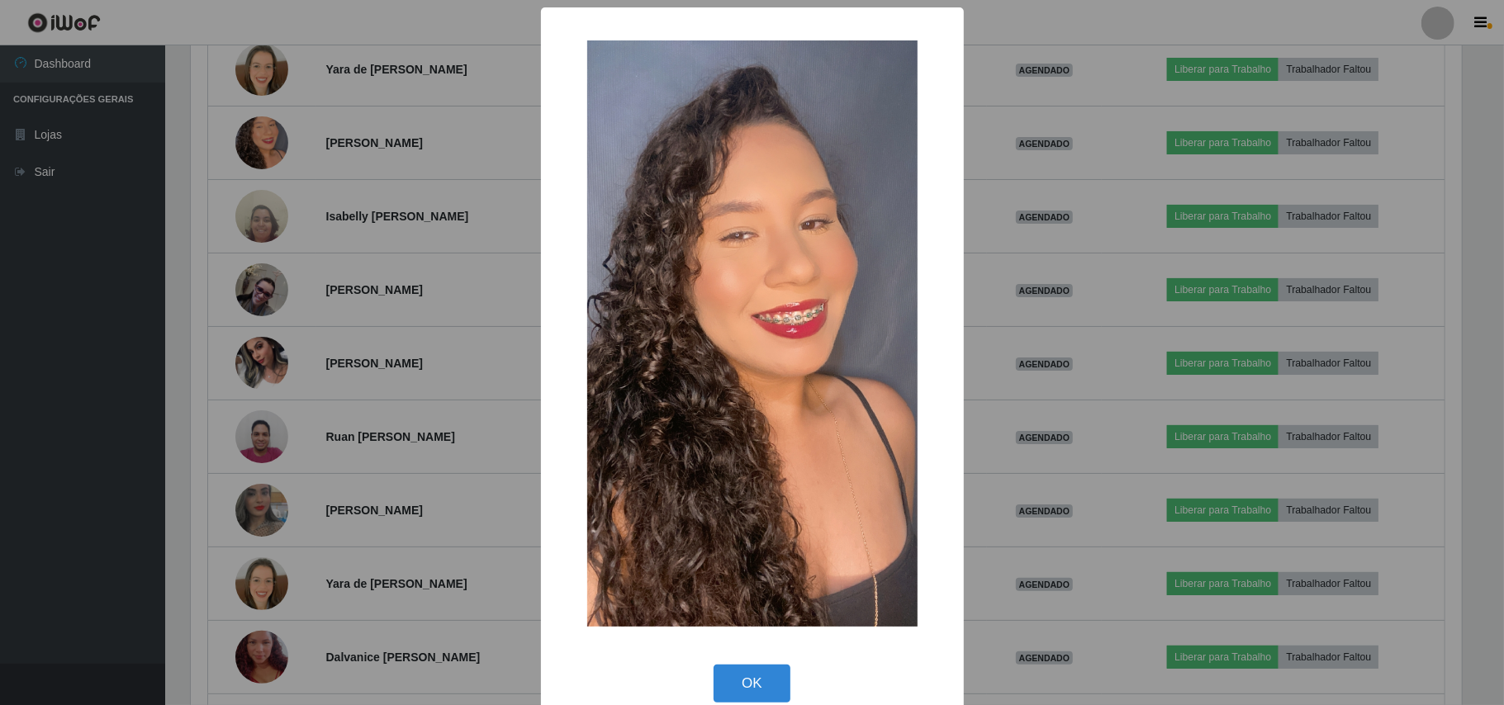
click at [152, 226] on div "× OK Cancel" at bounding box center [752, 352] width 1504 height 705
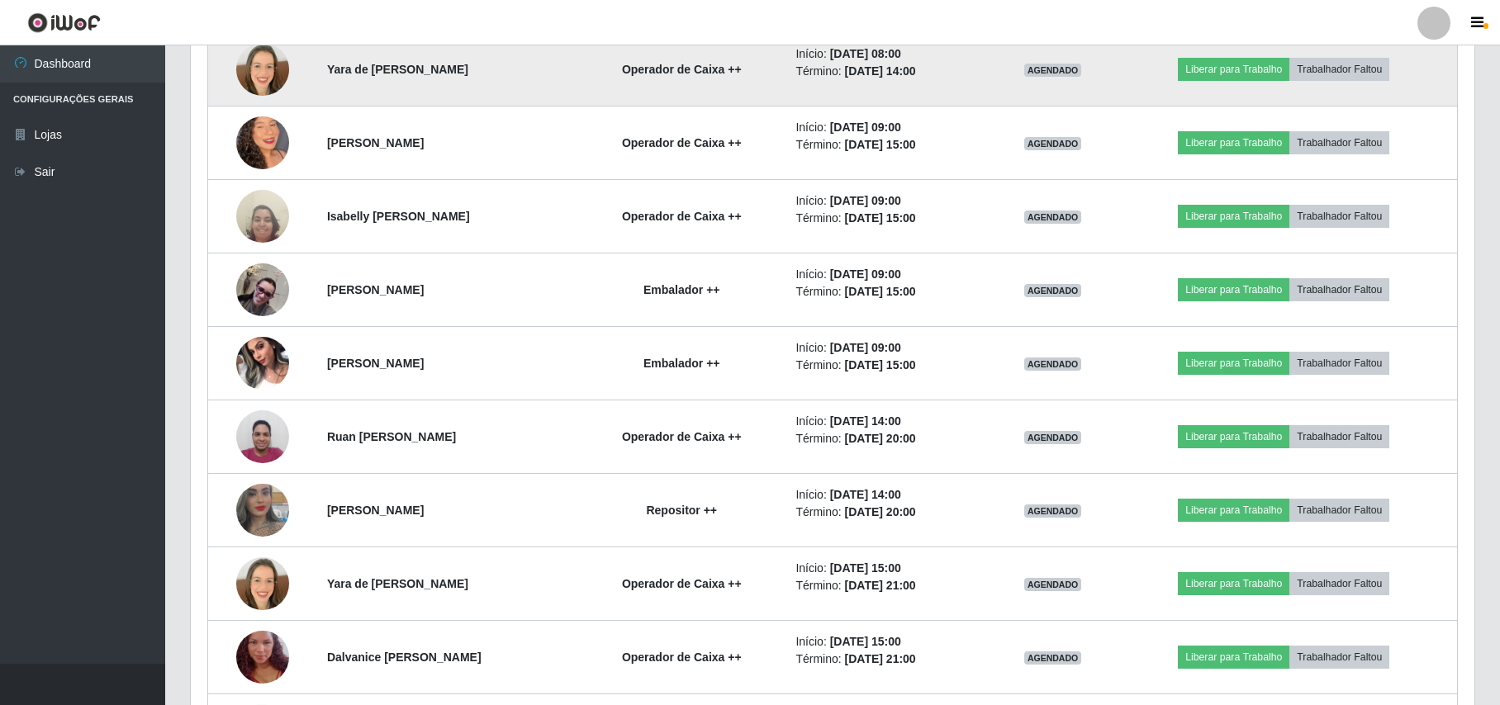
click at [252, 79] on img at bounding box center [262, 69] width 53 height 53
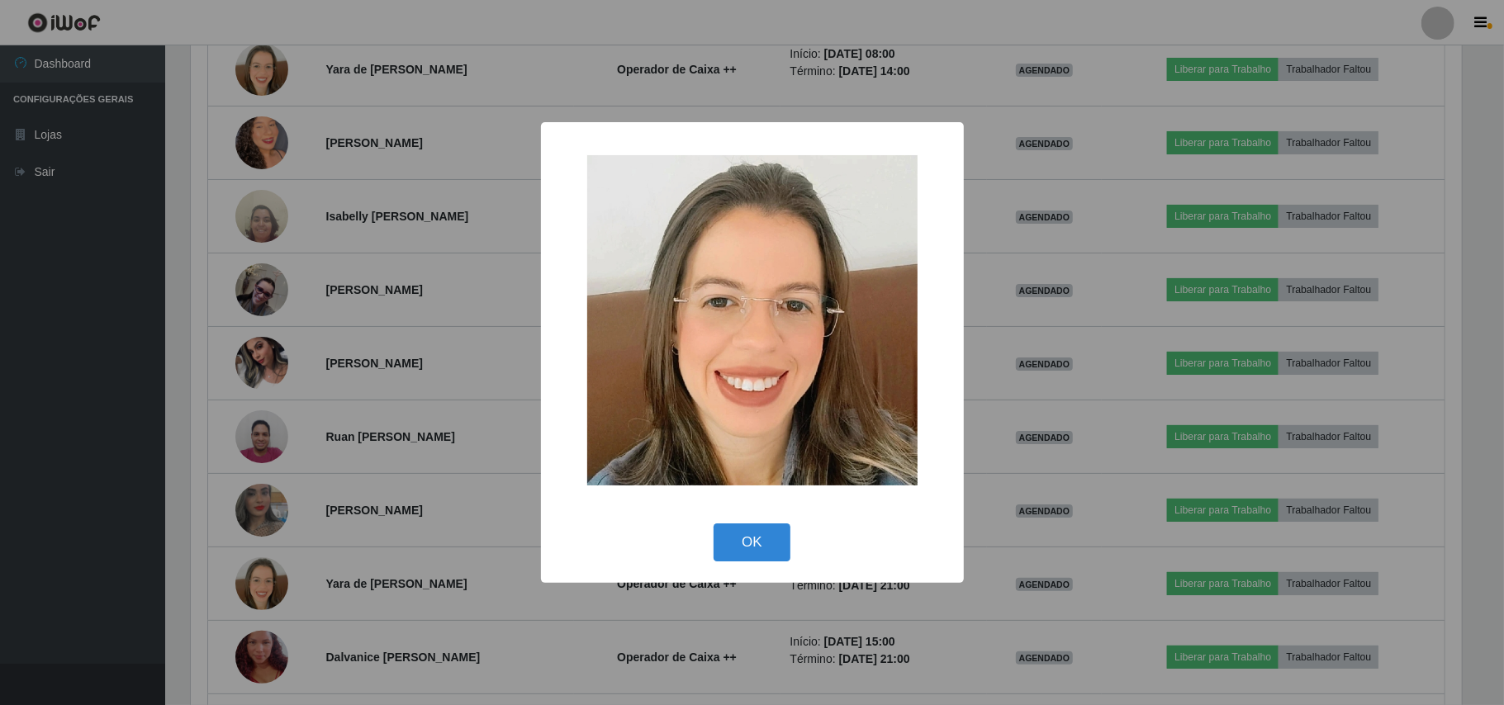
click at [97, 255] on div "× OK Cancel" at bounding box center [752, 352] width 1504 height 705
